Goal: Check status

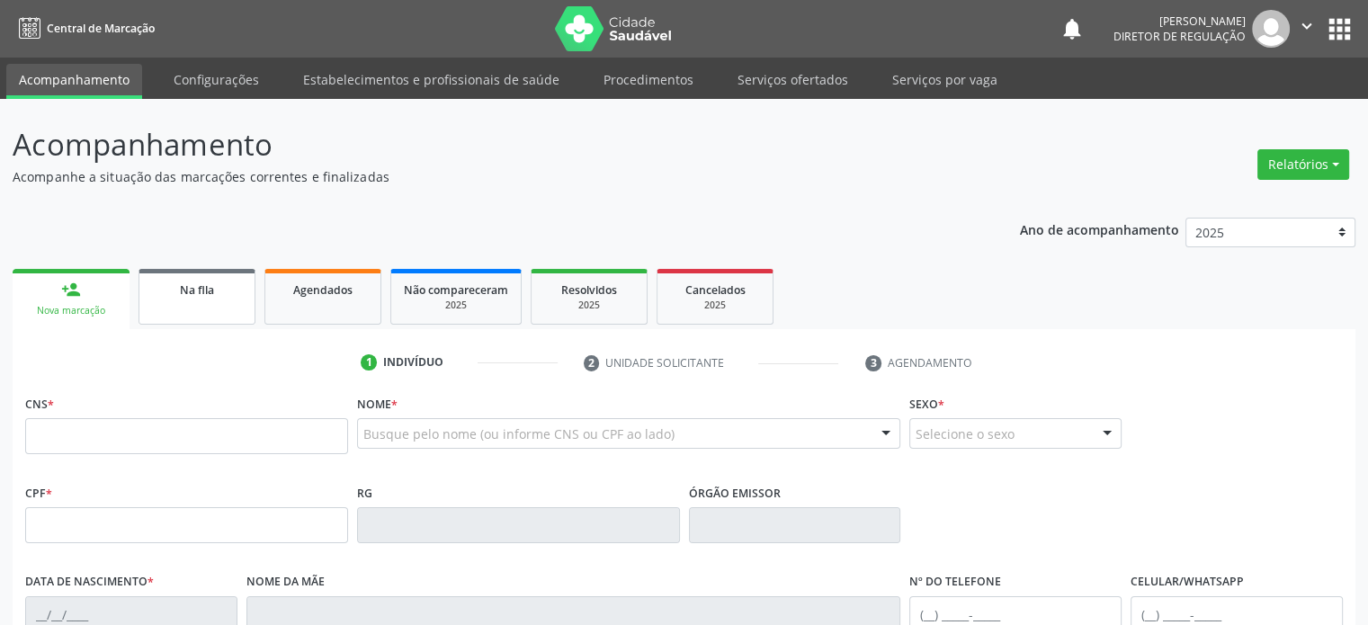
click at [203, 296] on span "Na fila" at bounding box center [197, 289] width 34 height 15
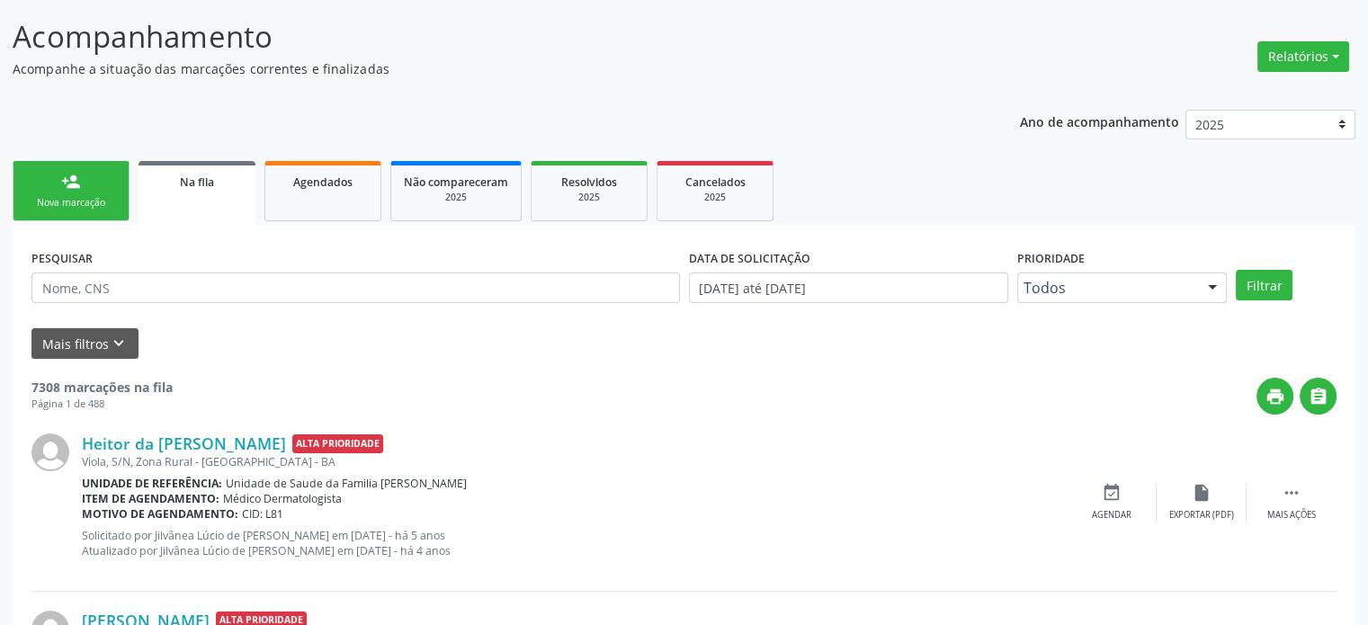
scroll to position [270, 0]
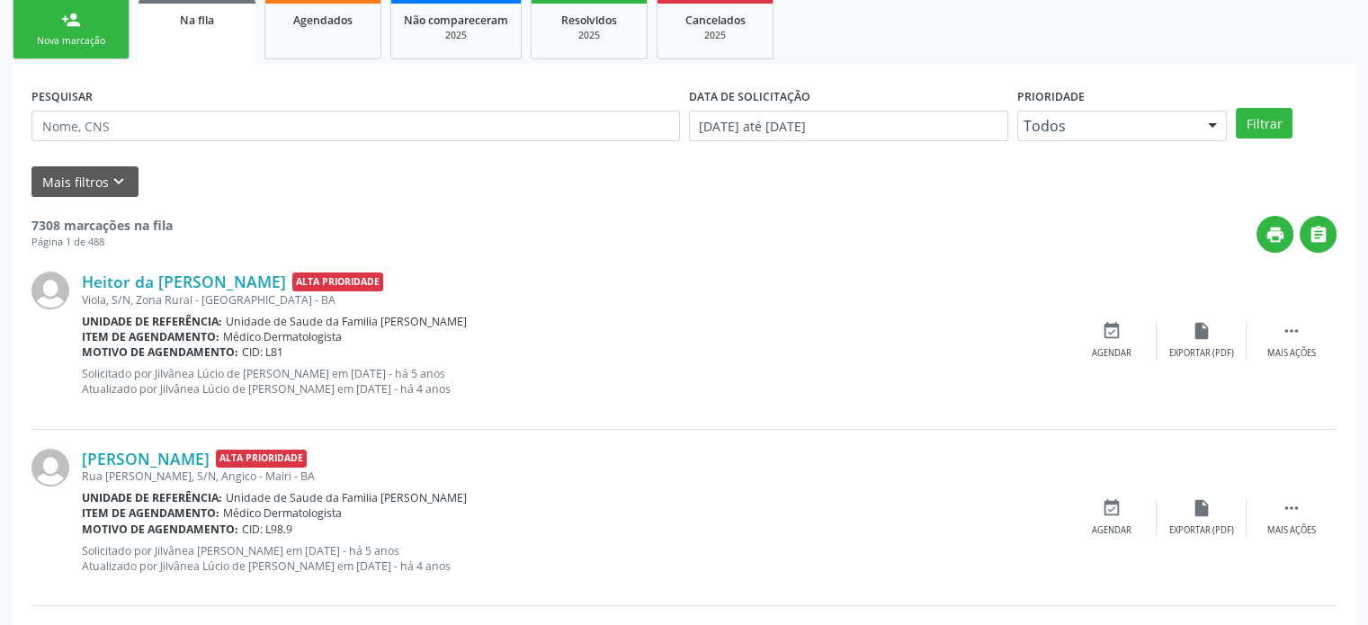
click at [805, 431] on div "[PERSON_NAME] Alta Prioridade [GEOGRAPHIC_DATA][PERSON_NAME], S/N, Angico - Mai…" at bounding box center [683, 518] width 1305 height 176
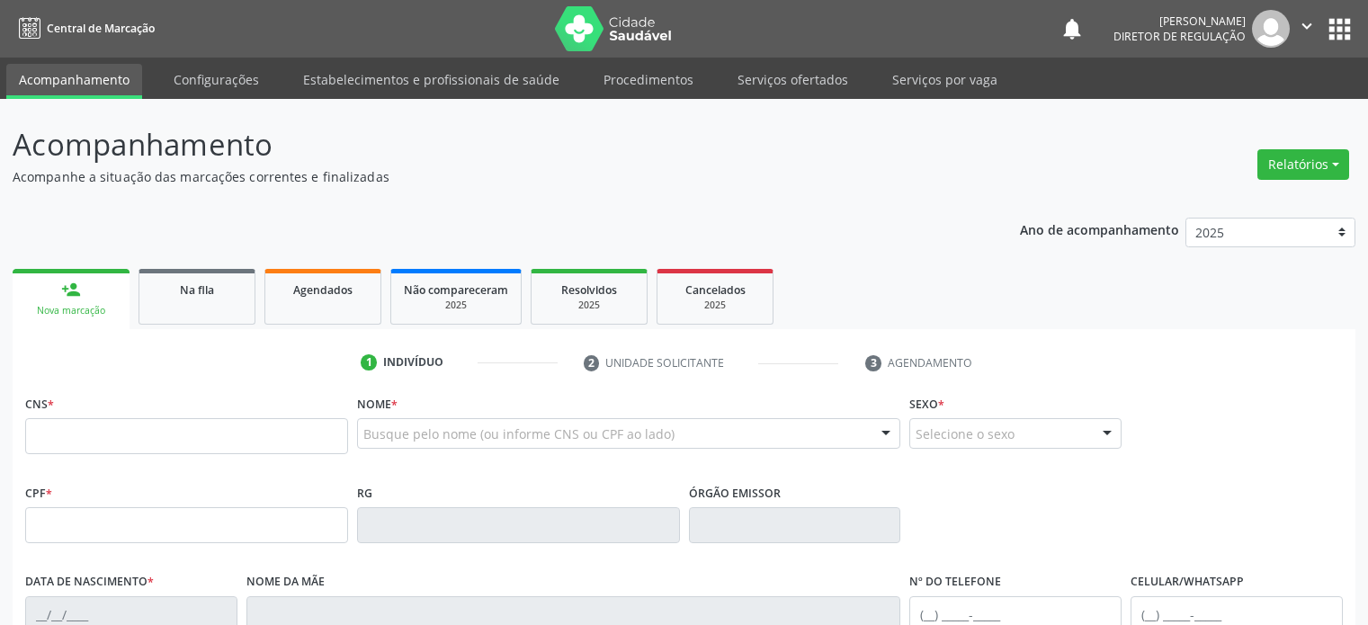
click at [1339, 27] on button "apps" at bounding box center [1339, 28] width 31 height 31
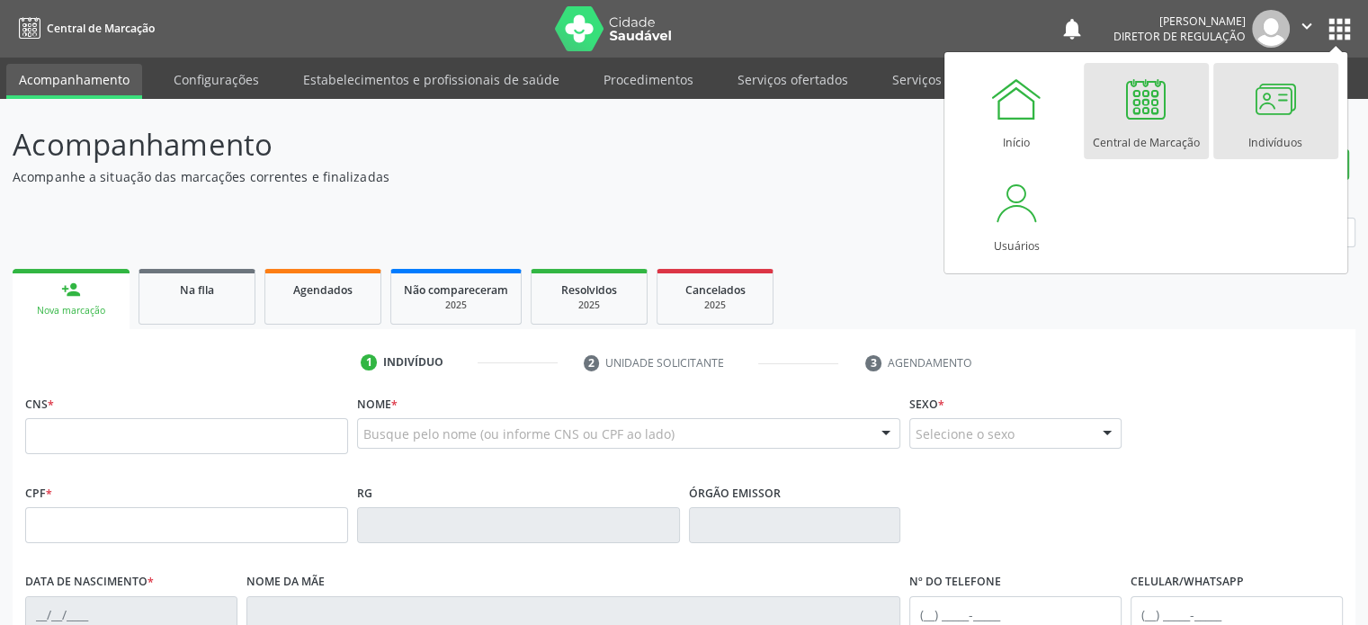
click at [1275, 118] on div at bounding box center [1276, 99] width 54 height 54
